Goal: Task Accomplishment & Management: Use online tool/utility

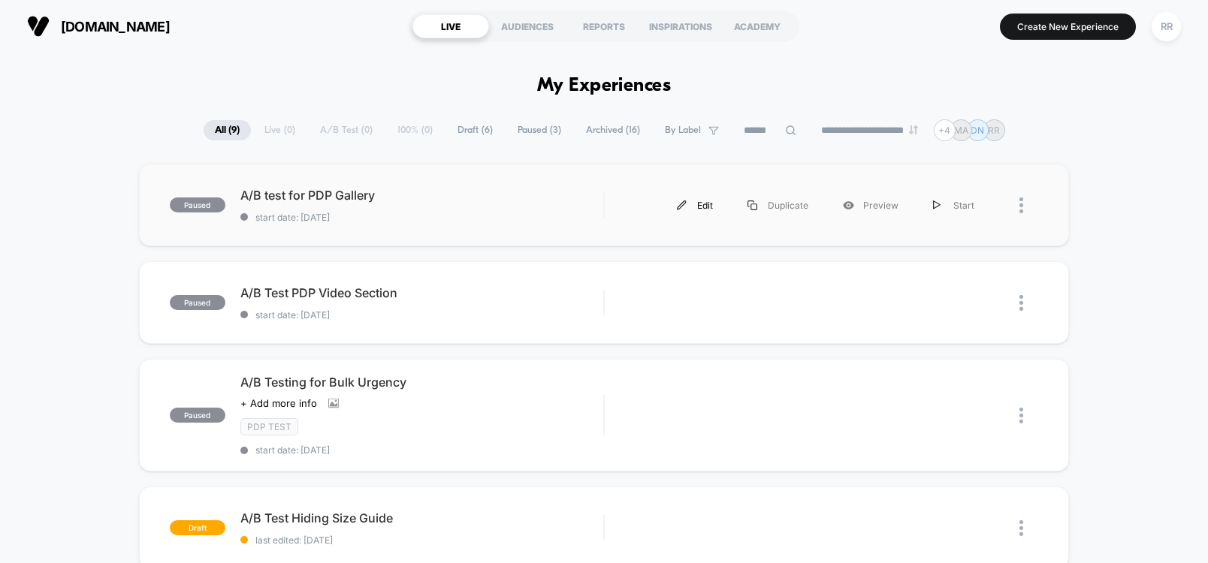
click at [708, 207] on div "Edit" at bounding box center [695, 206] width 71 height 34
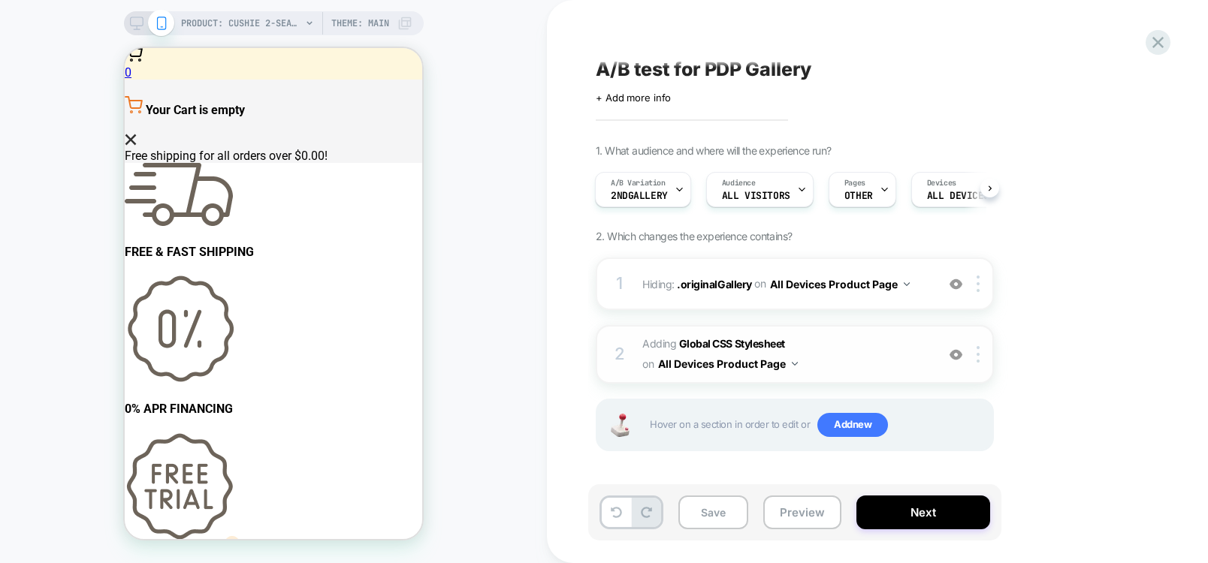
scroll to position [5, 0]
click at [798, 364] on img at bounding box center [795, 363] width 6 height 4
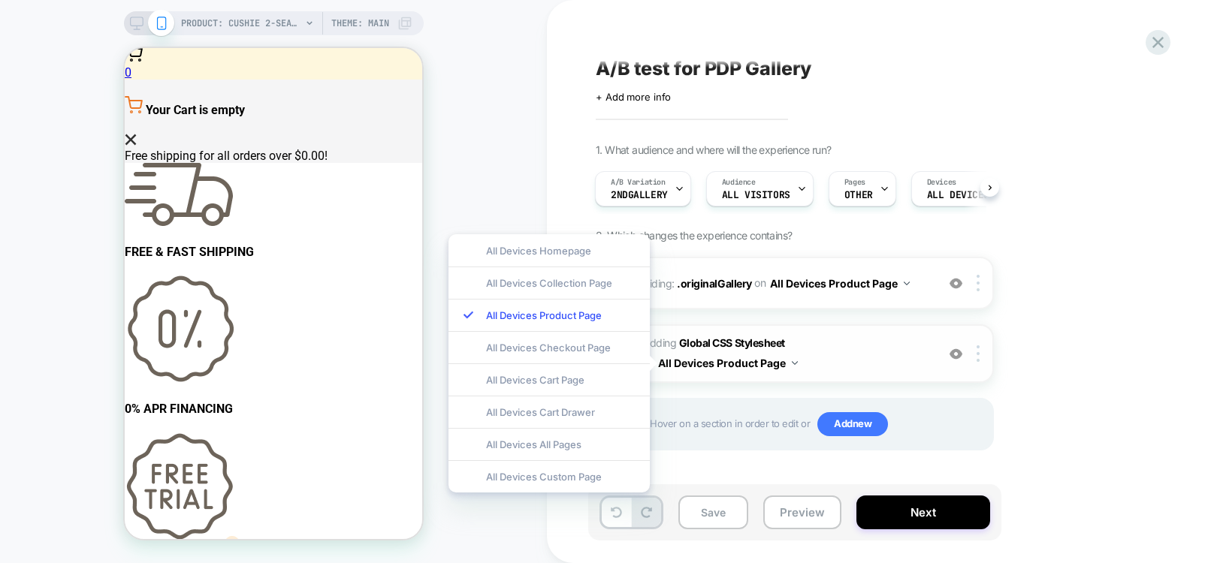
click at [798, 364] on img at bounding box center [795, 363] width 6 height 4
click at [722, 343] on b "Global CSS Stylesheet" at bounding box center [732, 343] width 106 height 13
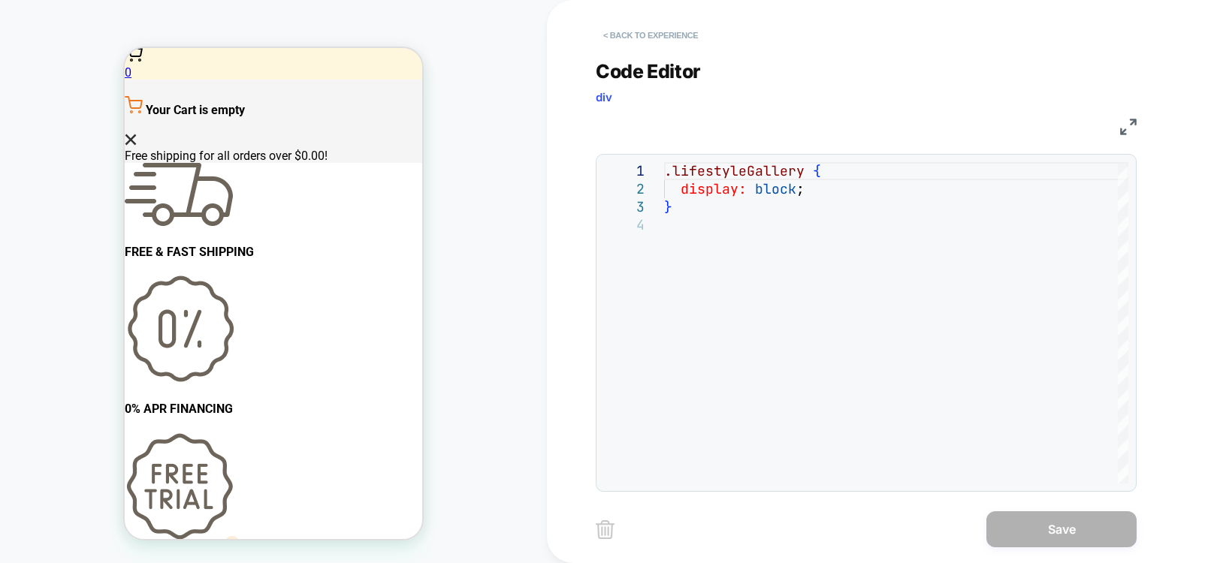
click at [608, 39] on button "< Back to experience" at bounding box center [651, 35] width 110 height 24
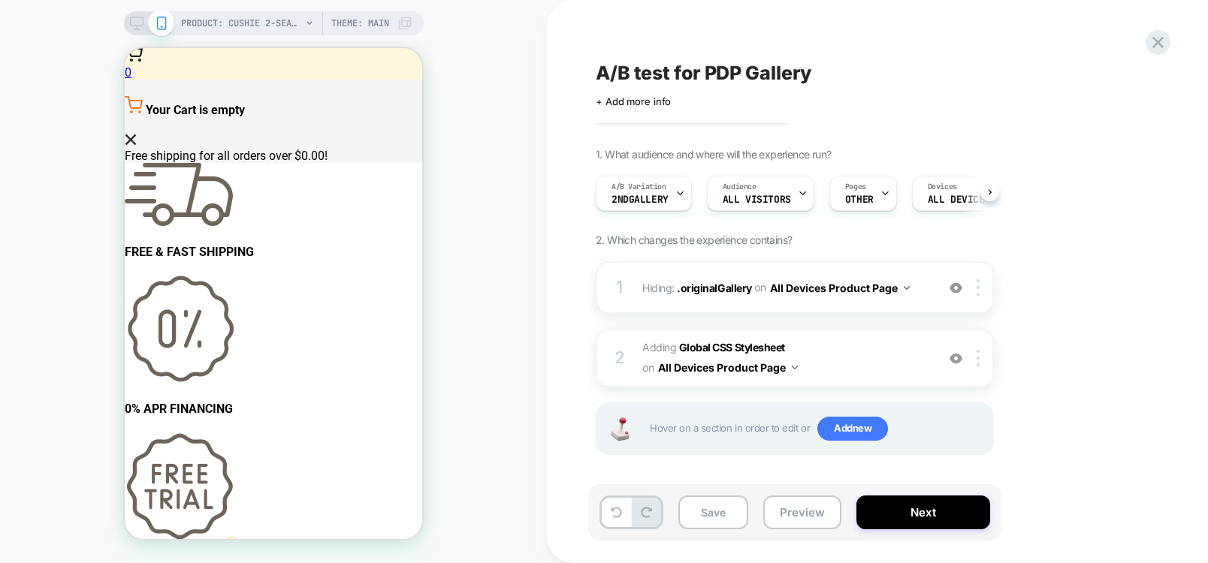
scroll to position [0, 1]
click at [729, 288] on span ".originalGallery" at bounding box center [714, 287] width 74 height 13
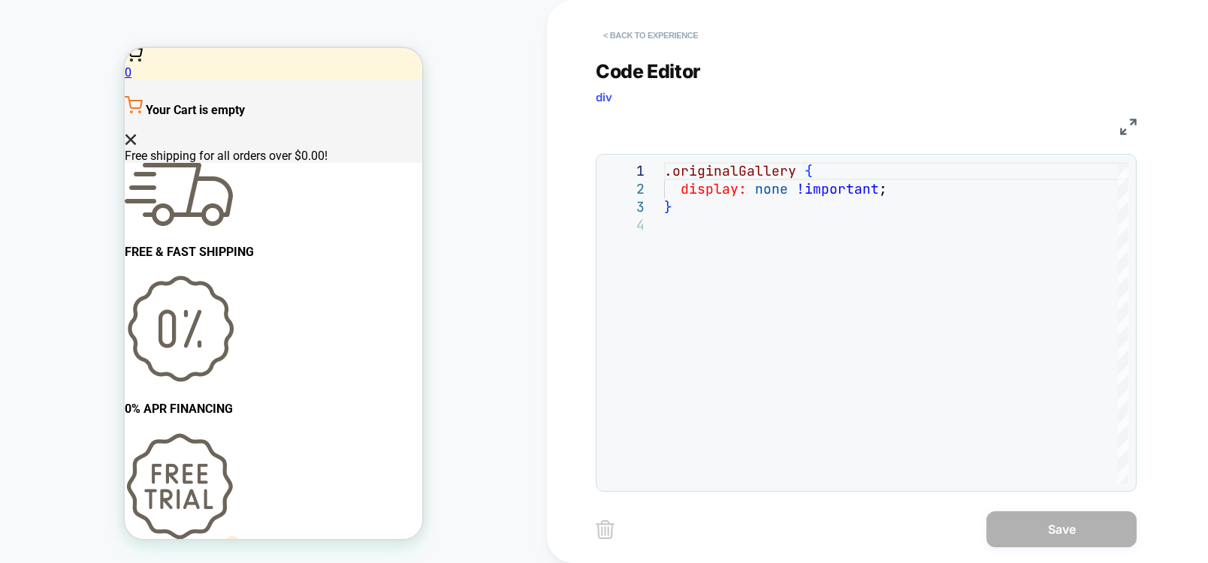
click at [633, 35] on button "< Back to experience" at bounding box center [651, 35] width 110 height 24
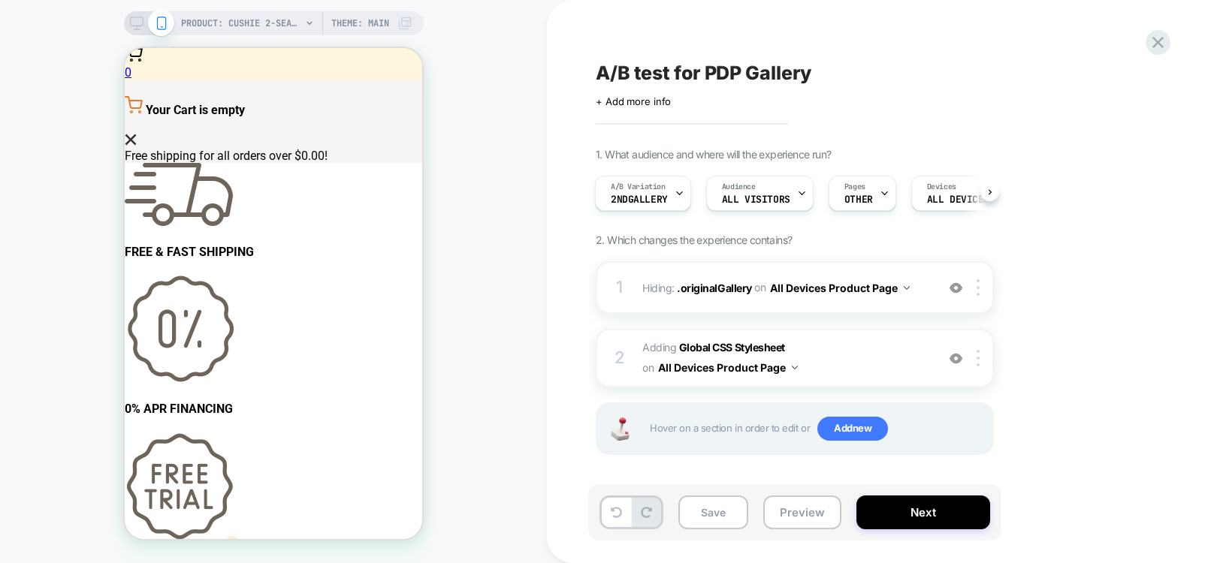
scroll to position [5, 0]
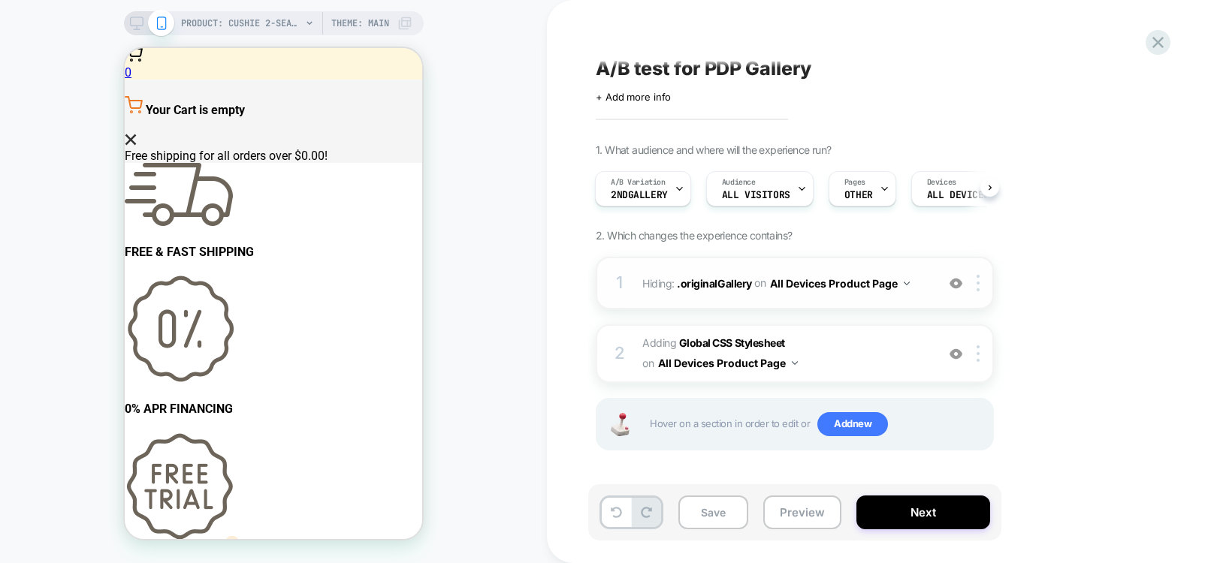
click at [904, 284] on img at bounding box center [907, 284] width 6 height 4
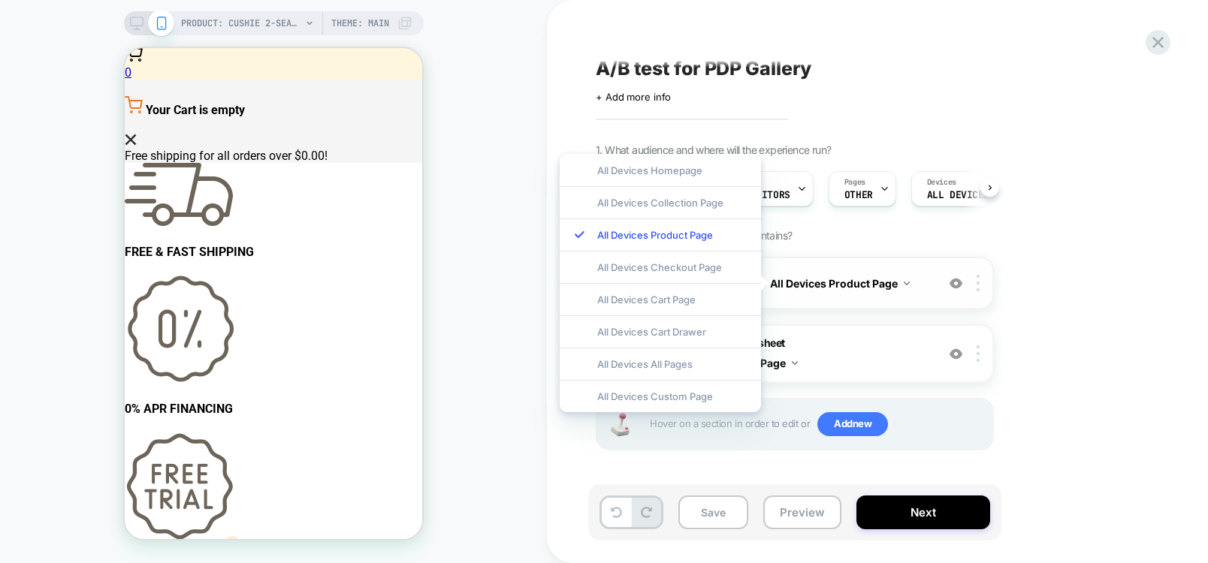
click at [904, 284] on img at bounding box center [907, 284] width 6 height 4
click at [1117, 317] on div "1. What audience and where will the experience run? A/B Variation 2ndGallery Au…" at bounding box center [870, 315] width 548 height 345
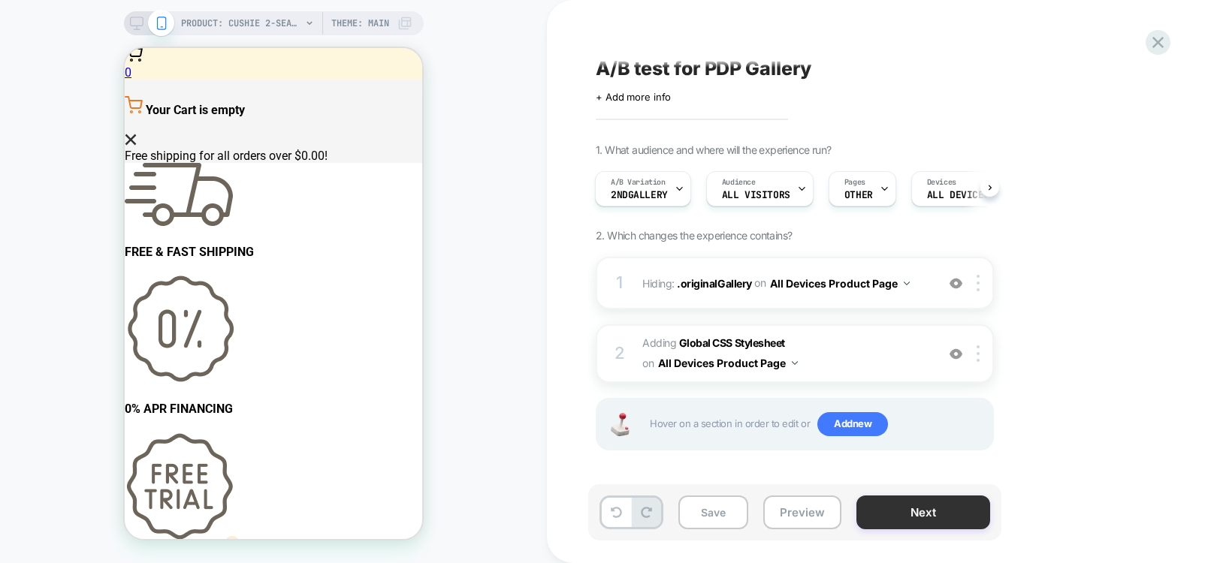
click at [931, 522] on button "Next" at bounding box center [923, 513] width 134 height 34
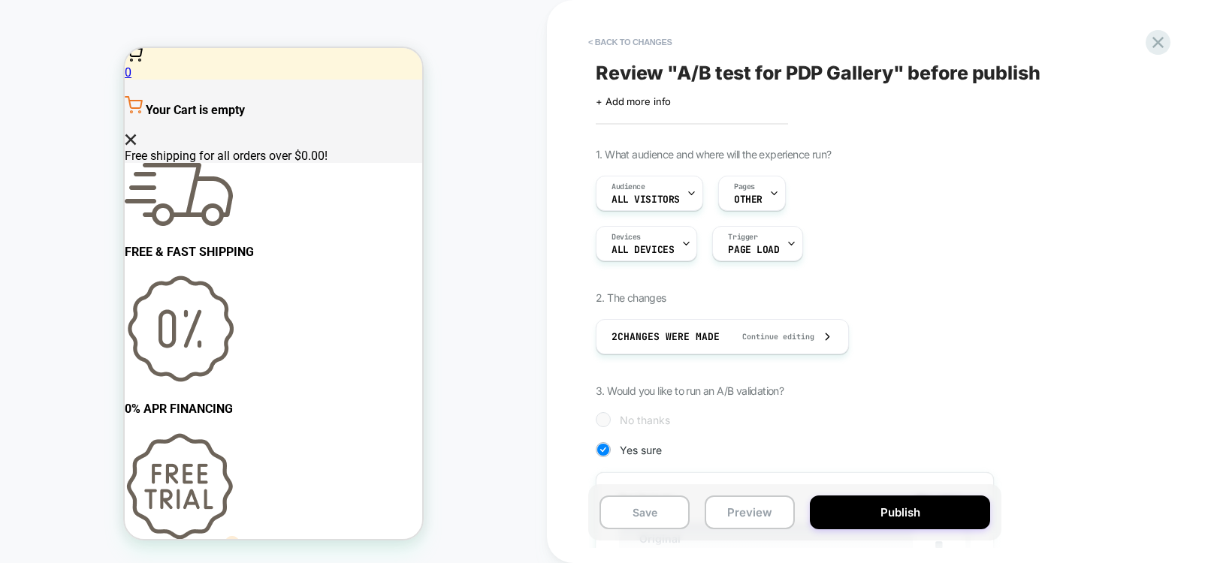
scroll to position [0, 2]
click at [932, 520] on button "Publish" at bounding box center [900, 513] width 180 height 34
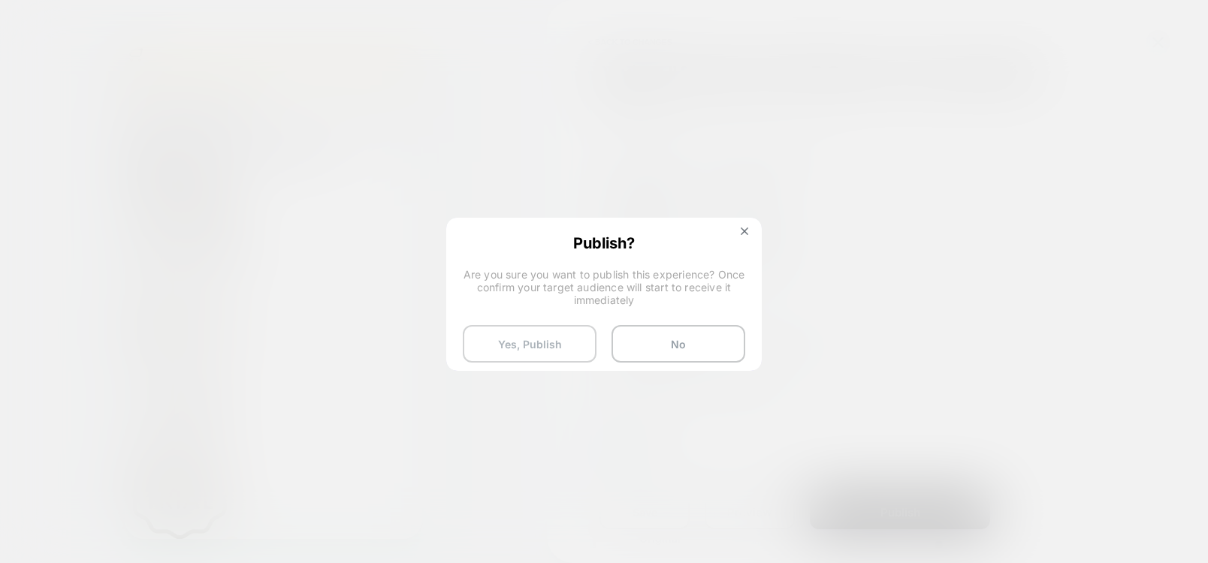
click at [509, 346] on button "Yes, Publish" at bounding box center [530, 344] width 134 height 38
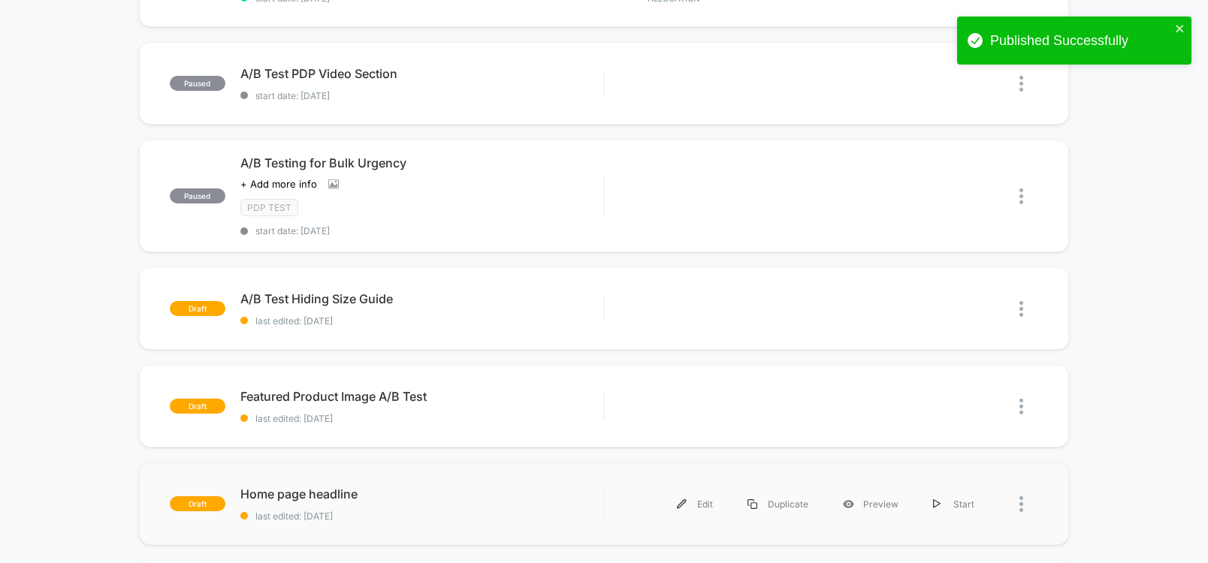
scroll to position [90, 0]
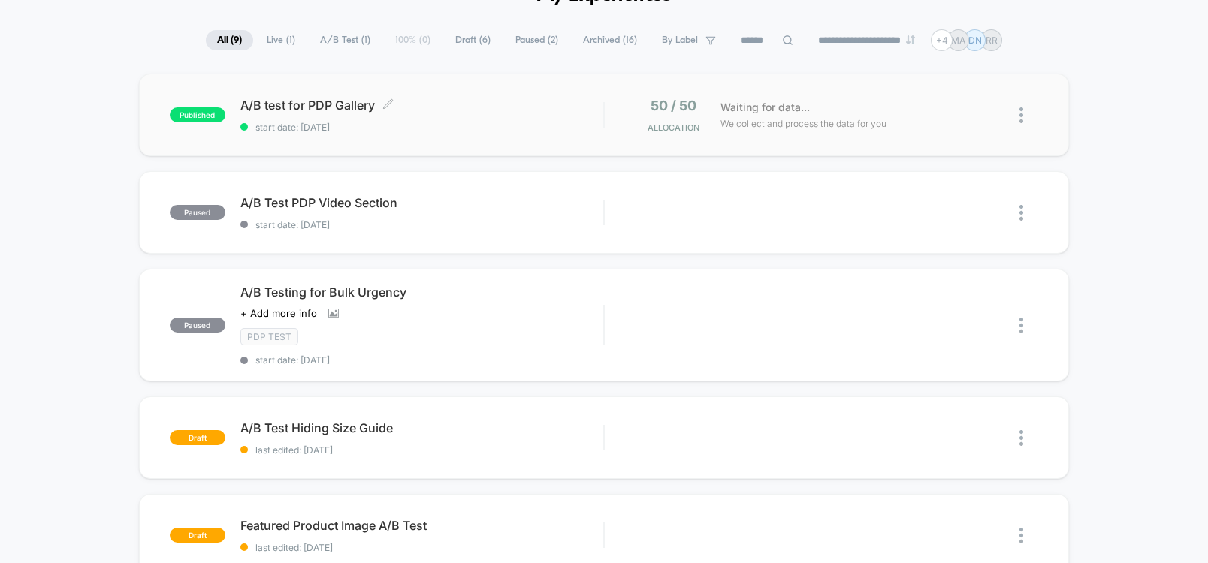
click at [324, 105] on span "A/B test for PDP Gallery Click to edit experience details" at bounding box center [421, 105] width 363 height 15
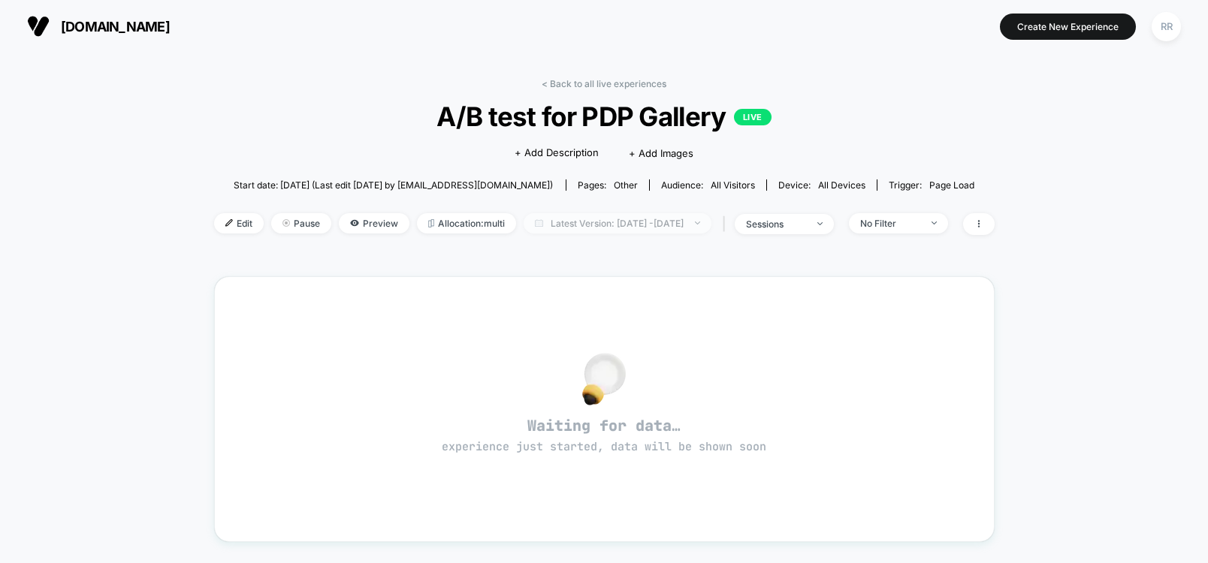
click at [634, 219] on span "Latest Version: [DATE] - [DATE]" at bounding box center [618, 223] width 188 height 20
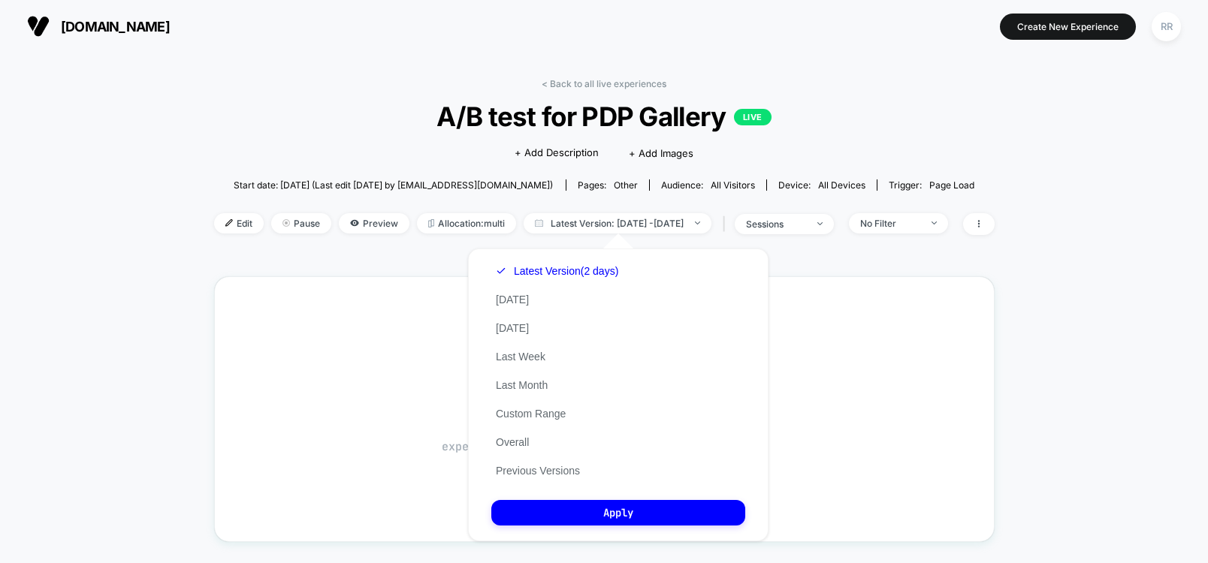
click at [1111, 308] on div "< Back to all live experiences A/B test for PDP Gallery LIVE Click to edit expe…" at bounding box center [604, 452] width 1208 height 799
